Goal: Information Seeking & Learning: Learn about a topic

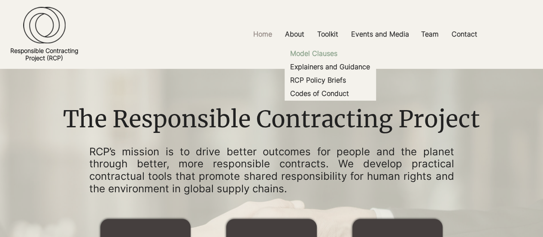
click at [325, 52] on p "Model Clauses" at bounding box center [314, 53] width 54 height 13
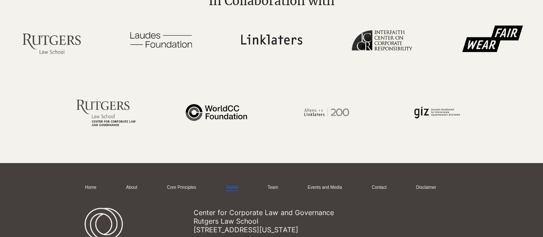
scroll to position [1616, 0]
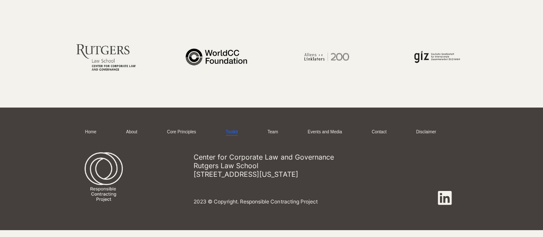
click at [102, 197] on img at bounding box center [103, 179] width 49 height 55
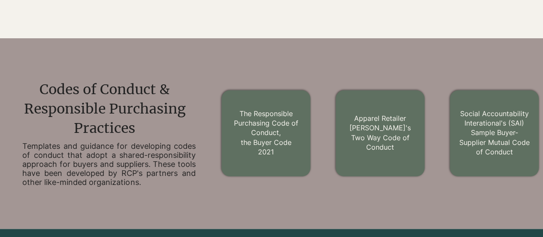
scroll to position [843, 0]
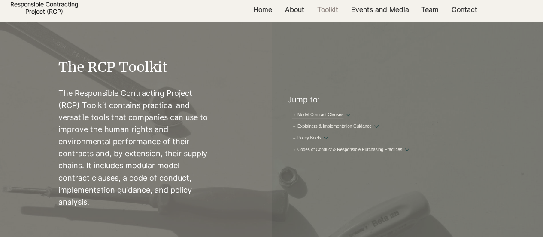
click at [317, 112] on link "→ Model Contract Clauses" at bounding box center [318, 115] width 52 height 6
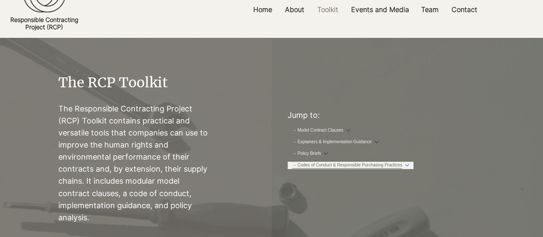
scroll to position [0, 0]
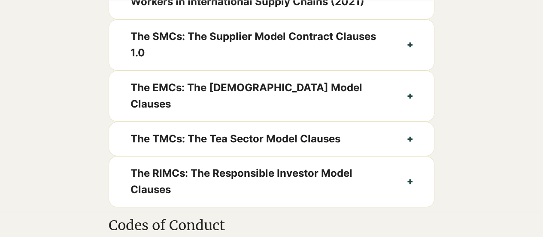
scroll to position [552, 0]
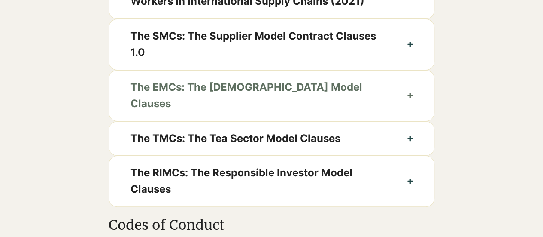
click at [413, 101] on button "The EMCs: The [DEMOGRAPHIC_DATA] Model Clauses" at bounding box center [271, 95] width 325 height 50
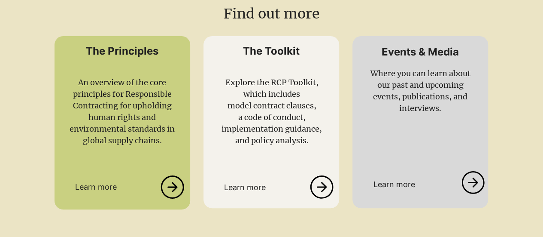
scroll to position [1600, 0]
click at [326, 181] on icon at bounding box center [321, 186] width 23 height 23
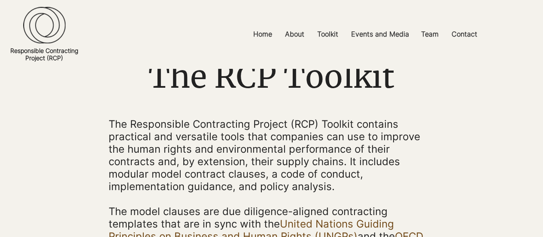
scroll to position [55, 0]
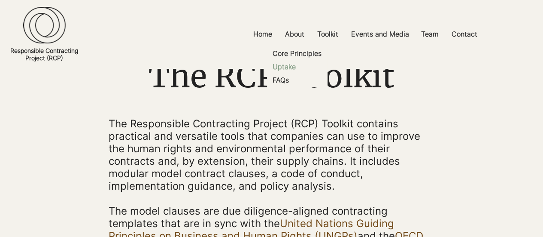
click at [290, 67] on p "Uptake" at bounding box center [284, 66] width 30 height 13
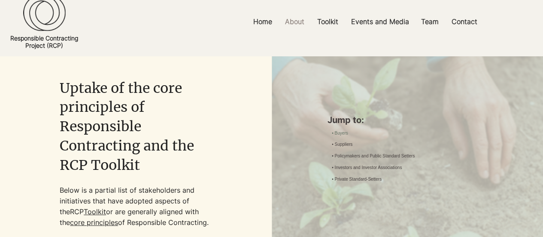
scroll to position [13, 0]
click at [364, 182] on link "• Private Standard-Setters" at bounding box center [357, 179] width 50 height 6
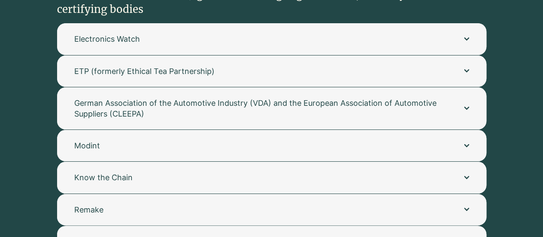
scroll to position [1731, 0]
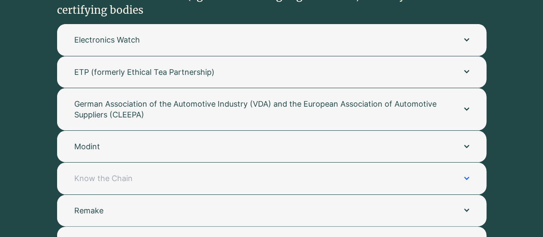
click at [141, 162] on button "Know the Chain" at bounding box center [271, 177] width 429 height 31
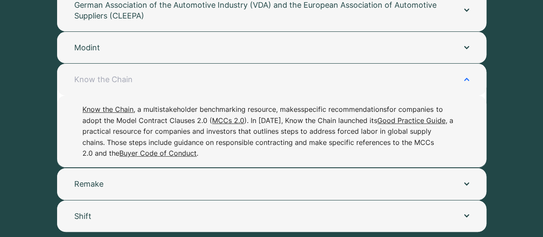
scroll to position [1841, 0]
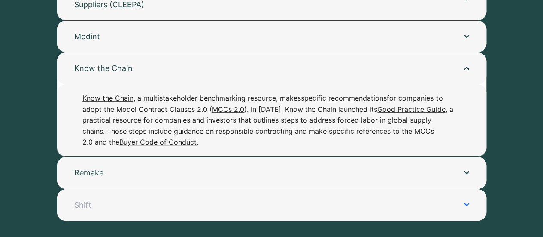
click at [124, 199] on span "Shift" at bounding box center [260, 204] width 373 height 11
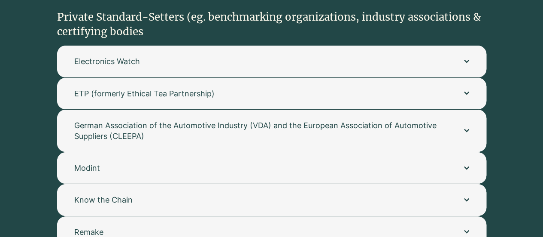
scroll to position [1710, 0]
click at [219, 90] on button "ETP (formerly Ethical Tea Partnership)" at bounding box center [271, 93] width 429 height 31
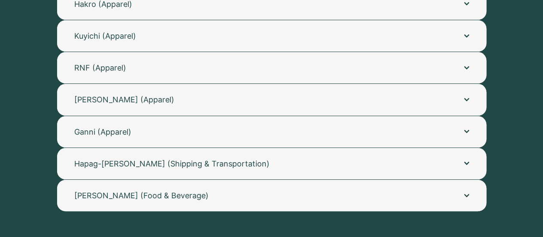
scroll to position [347, 0]
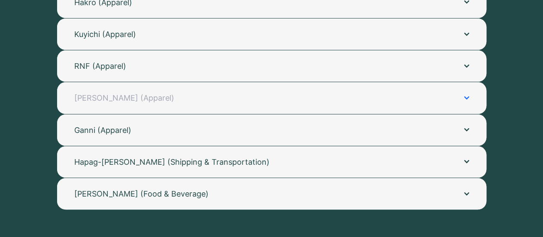
click at [177, 103] on button "[PERSON_NAME] (Apparel)" at bounding box center [271, 97] width 429 height 31
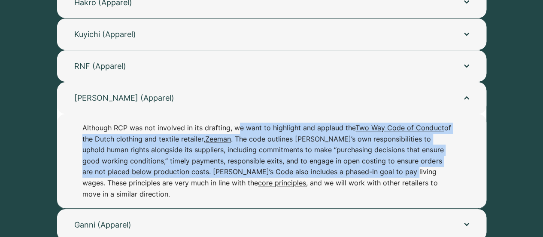
drag, startPoint x: 380, startPoint y: 172, endPoint x: 235, endPoint y: 134, distance: 150.5
click at [235, 134] on p "Although RCP was not involved in its drafting, we want to highlight and applaud…" at bounding box center [267, 160] width 371 height 77
copy p "e want to highlight and applaud the Two Way Code of Conduct of the Dutch clothi…"
drag, startPoint x: 370, startPoint y: 127, endPoint x: 418, endPoint y: 109, distance: 51.5
click at [418, 109] on button "[PERSON_NAME] (Apparel)" at bounding box center [271, 97] width 429 height 31
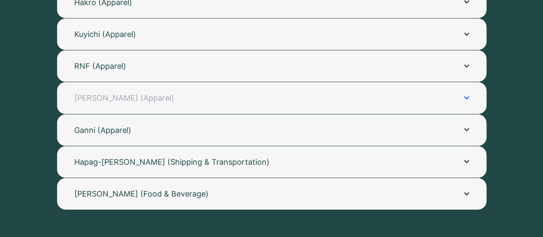
click at [416, 94] on span "[PERSON_NAME] (Apparel)" at bounding box center [260, 97] width 373 height 11
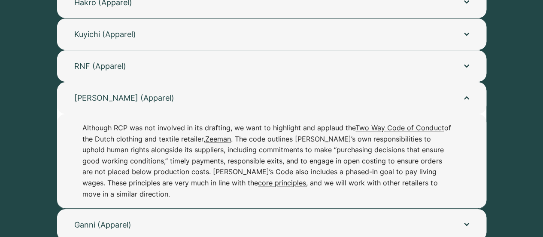
click at [497, 128] on div at bounding box center [271, 111] width 543 height 411
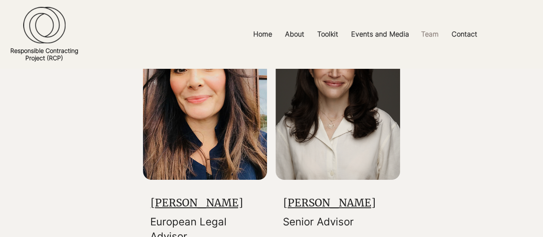
scroll to position [1519, 0]
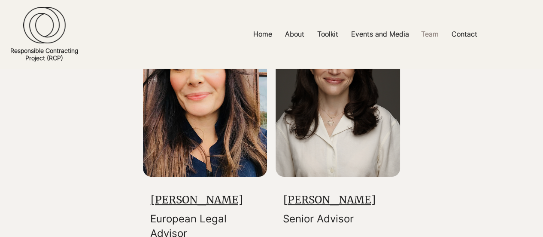
click at [191, 206] on link "[PERSON_NAME]" at bounding box center [197, 199] width 92 height 13
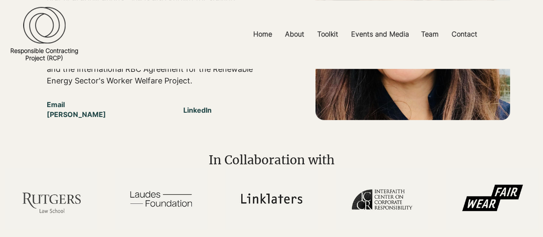
scroll to position [272, 0]
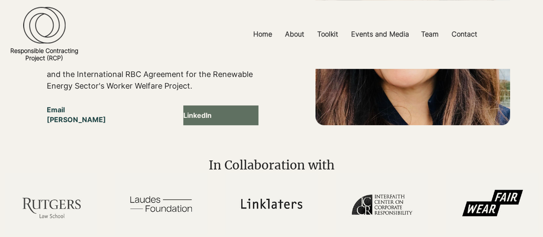
click at [186, 118] on span "LinkedIn" at bounding box center [197, 114] width 28 height 9
